Goal: Task Accomplishment & Management: Use online tool/utility

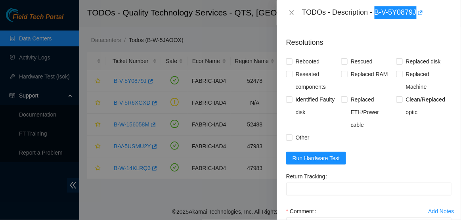
scroll to position [324, 0]
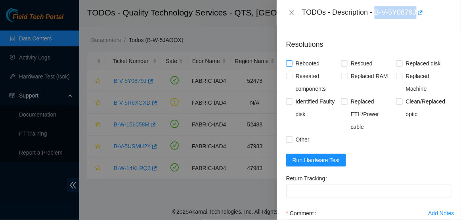
click at [289, 66] on input "Rebooted" at bounding box center [289, 63] width 6 height 6
click at [291, 66] on input "Rebooted" at bounding box center [289, 63] width 6 height 6
checkbox input "true"
click at [292, 9] on button "Close" at bounding box center [291, 13] width 11 height 8
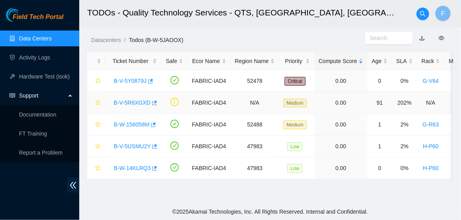
scroll to position [184, 0]
click at [134, 86] on div "B-V-5Y0879J" at bounding box center [133, 81] width 47 height 13
click at [139, 80] on link "B-V-5Y0879J" at bounding box center [130, 81] width 33 height 6
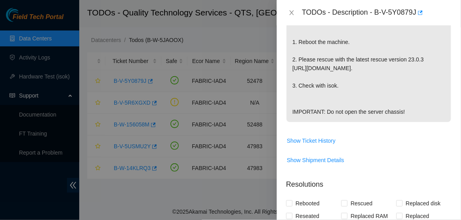
scroll to position [324, 0]
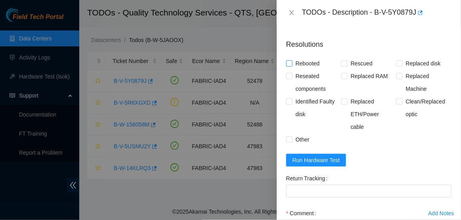
click at [292, 67] on span at bounding box center [289, 63] width 6 height 6
click at [292, 66] on input "Rebooted" at bounding box center [289, 63] width 6 height 6
checkbox input "true"
click at [354, 70] on span "Rescued" at bounding box center [362, 63] width 28 height 13
click at [347, 66] on input "Rescued" at bounding box center [344, 63] width 6 height 6
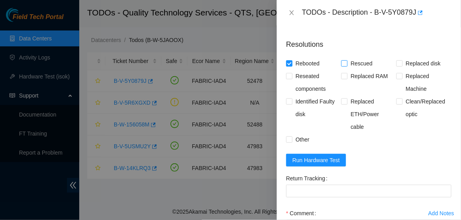
checkbox input "true"
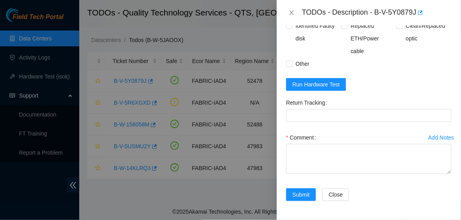
scroll to position [399, 0]
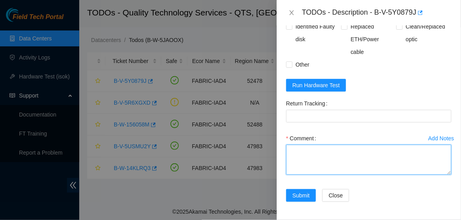
click at [338, 168] on textarea "Comment" at bounding box center [368, 160] width 165 height 30
paste textarea "-Verified rack and machine SN -Rebooted machine with rescue stick inserted -Res…"
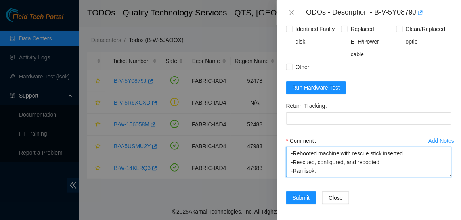
scroll to position [401, 0]
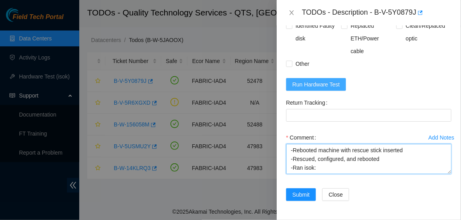
type textarea "-Verified rack and machine SN -Rebooted machine with rescue stick inserted -Res…"
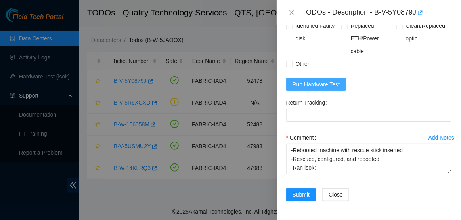
click at [336, 89] on span "Run Hardware Test" at bounding box center [316, 84] width 48 height 9
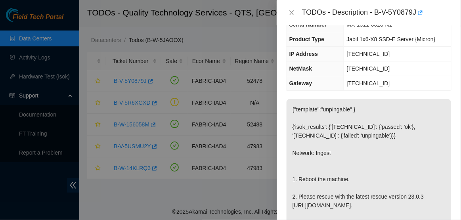
scroll to position [48, 0]
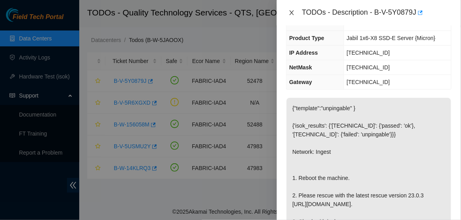
click at [290, 15] on icon "close" at bounding box center [292, 13] width 6 height 6
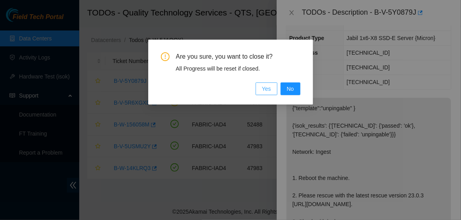
click at [265, 85] on span "Yes" at bounding box center [266, 88] width 9 height 9
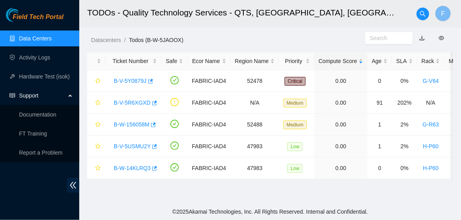
scroll to position [66, 0]
click at [132, 81] on link "B-V-5Y0879J" at bounding box center [130, 81] width 33 height 6
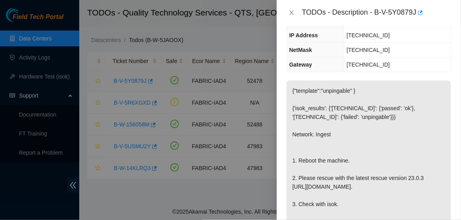
scroll to position [48, 0]
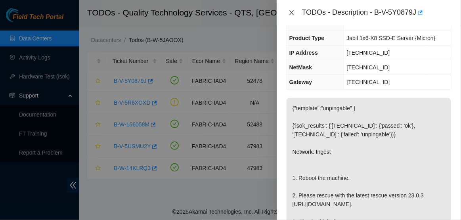
click at [292, 12] on icon "close" at bounding box center [292, 13] width 6 height 6
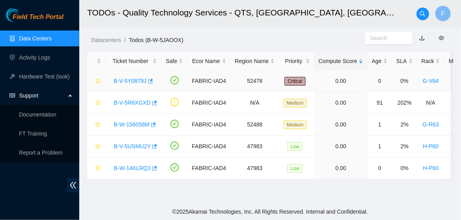
scroll to position [66, 0]
click at [153, 80] on icon "button" at bounding box center [150, 81] width 5 height 4
click at [134, 84] on link "B-V-5Y0879J" at bounding box center [130, 81] width 33 height 6
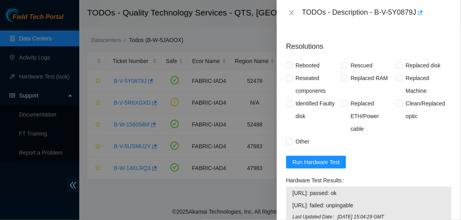
scroll to position [319, 0]
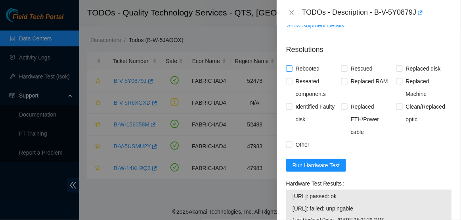
click at [296, 75] on span "Rebooted" at bounding box center [307, 68] width 31 height 13
click at [292, 71] on input "Rebooted" at bounding box center [289, 68] width 6 height 6
checkbox input "true"
click at [350, 75] on span "Rescued" at bounding box center [362, 68] width 28 height 13
click at [347, 71] on input "Rescued" at bounding box center [344, 68] width 6 height 6
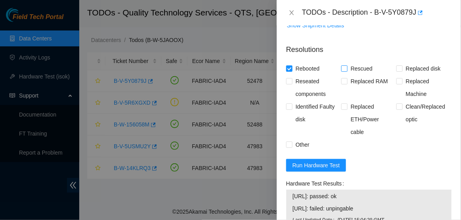
checkbox input "true"
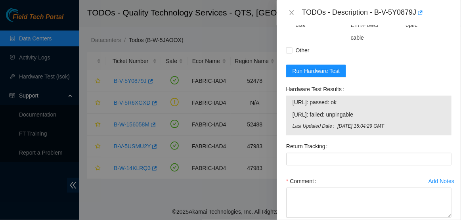
scroll to position [474, 0]
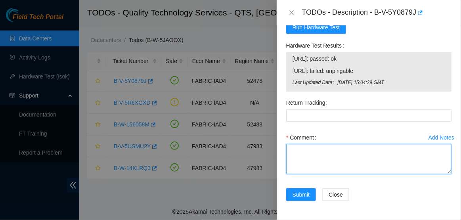
click at [340, 157] on textarea "Comment" at bounding box center [368, 159] width 165 height 30
paste textarea "-Verified rack and machine SN -Rebooted machine with rescue stick inserted -Res…"
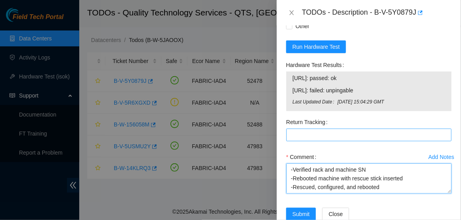
scroll to position [427, 0]
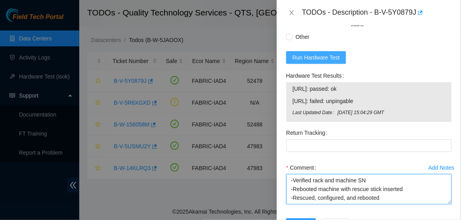
type textarea "-Verified rack and machine SN -Rebooted machine with rescue stick inserted -Res…"
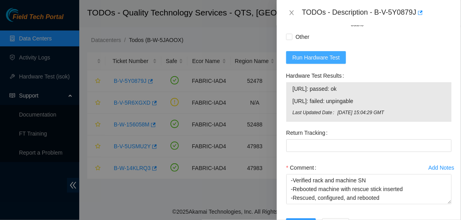
click at [338, 62] on span "Run Hardware Test" at bounding box center [316, 57] width 48 height 9
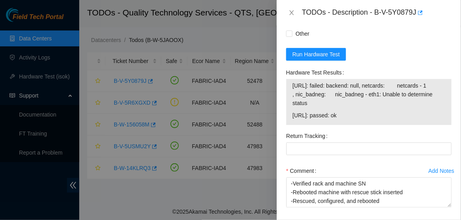
scroll to position [436, 0]
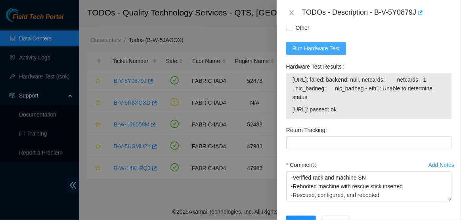
click at [337, 53] on span "Run Hardware Test" at bounding box center [316, 48] width 48 height 9
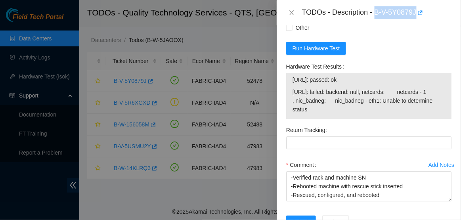
drag, startPoint x: 378, startPoint y: 13, endPoint x: 420, endPoint y: 14, distance: 42.0
click at [420, 14] on div "TODOs - Description - B-V-5Y0879J" at bounding box center [376, 12] width 149 height 13
copy div "B-V-5Y0879J"
drag, startPoint x: 293, startPoint y: 98, endPoint x: 389, endPoint y: 130, distance: 100.8
click at [389, 117] on tbody "23.199.252.192: passed: ok 23.199.252.193: failed: backend: null, netcards: net…" at bounding box center [368, 96] width 153 height 42
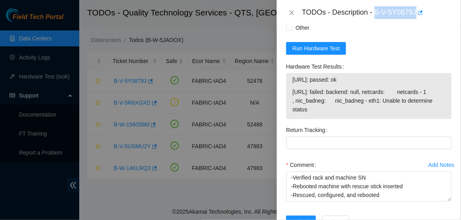
copy tbody "23.199.252.192: passed: ok 23.199.252.193: failed: backend: null, netcards: net…"
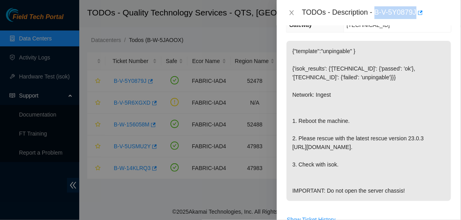
scroll to position [103, 0]
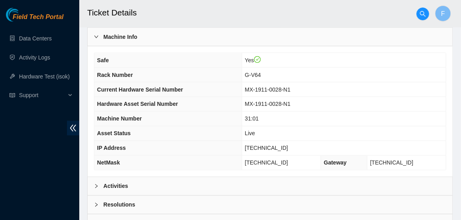
scroll to position [271, 0]
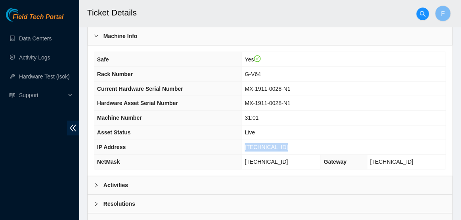
drag, startPoint x: 246, startPoint y: 147, endPoint x: 300, endPoint y: 146, distance: 53.9
click at [300, 146] on td "[TECHNICAL_ID]" at bounding box center [344, 147] width 204 height 15
copy span "[TECHNICAL_ID]"
click at [44, 79] on link "Hardware Test (isok)" at bounding box center [44, 76] width 51 height 6
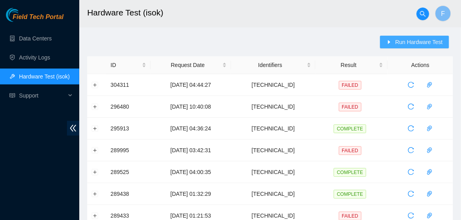
click at [402, 45] on span "Run Hardware Test" at bounding box center [419, 42] width 48 height 9
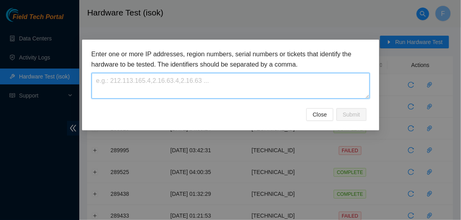
click at [212, 79] on textarea at bounding box center [231, 86] width 278 height 26
paste textarea "[TECHNICAL_ID]"
type textarea "[TECHNICAL_ID]"
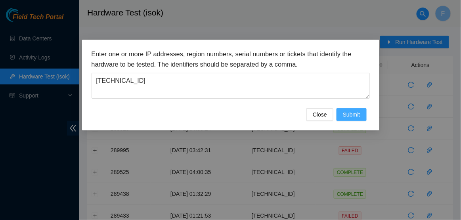
click at [355, 117] on span "Submit" at bounding box center [351, 114] width 17 height 9
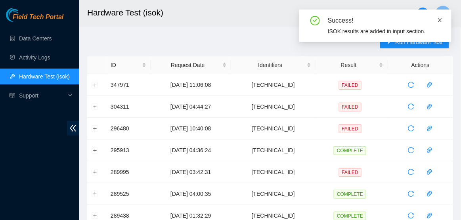
click at [440, 22] on icon "close" at bounding box center [440, 20] width 6 height 6
